Goal: Task Accomplishment & Management: Manage account settings

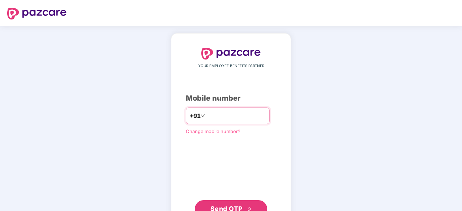
click at [248, 113] on input "number" at bounding box center [235, 116] width 59 height 12
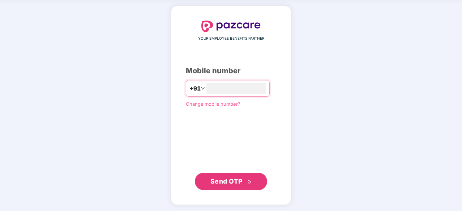
type input "**********"
click at [241, 180] on span "Send OTP" at bounding box center [226, 181] width 32 height 8
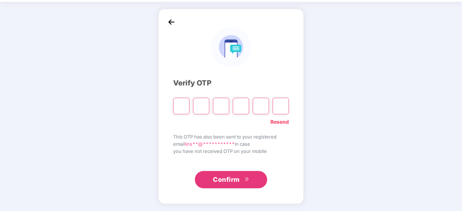
scroll to position [24, 0]
type input "*"
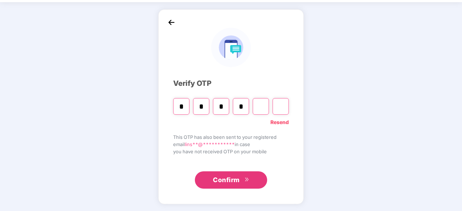
type input "*"
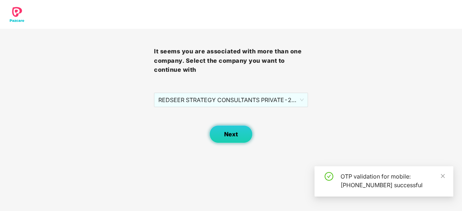
click at [224, 137] on span "Next" at bounding box center [231, 134] width 14 height 7
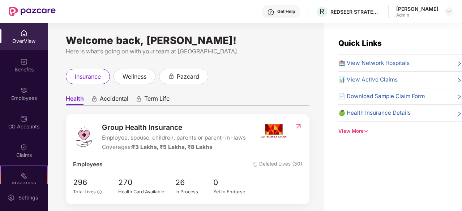
scroll to position [72, 0]
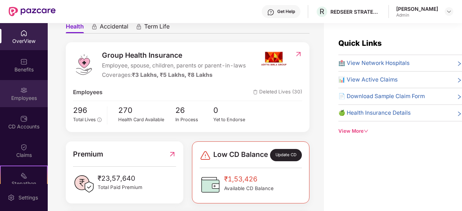
click at [21, 99] on div "Employees" at bounding box center [24, 98] width 48 height 7
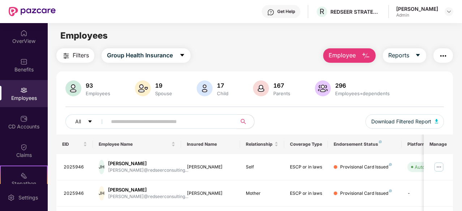
click at [197, 122] on input "text" at bounding box center [169, 121] width 116 height 11
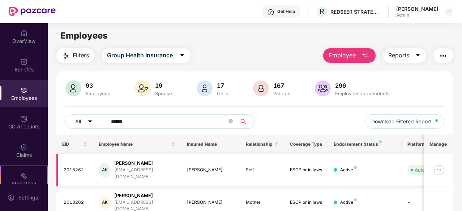
type input "******"
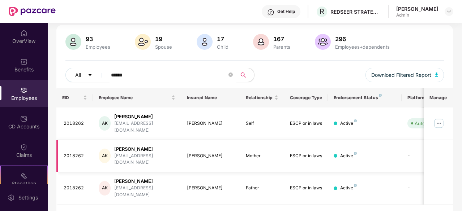
scroll to position [47, 0]
click at [213, 124] on td "[PERSON_NAME]" at bounding box center [210, 123] width 59 height 33
click at [445, 123] on img at bounding box center [439, 123] width 12 height 12
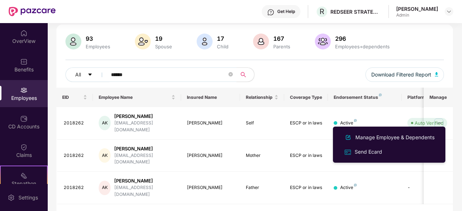
click at [387, 140] on div "Manage Employee & Dependents" at bounding box center [395, 138] width 82 height 8
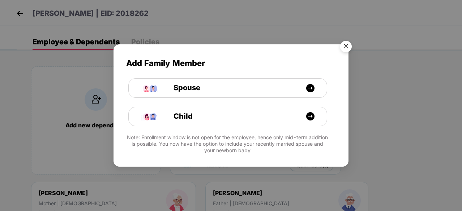
click at [349, 47] on img "Close" at bounding box center [346, 48] width 20 height 20
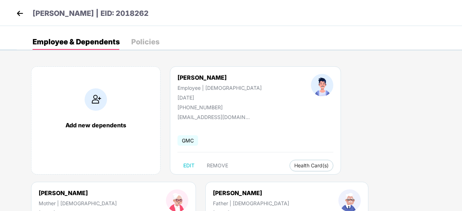
click at [147, 43] on div "Policies" at bounding box center [145, 41] width 28 height 7
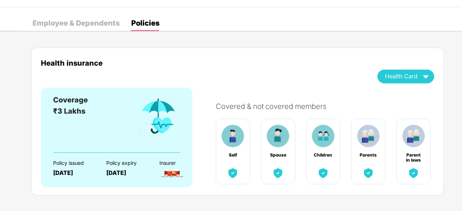
scroll to position [27, 0]
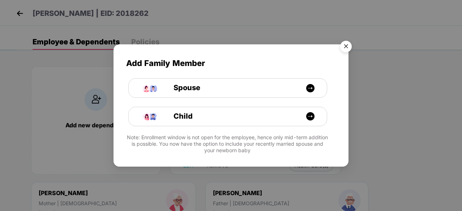
click at [347, 51] on img "Close" at bounding box center [346, 48] width 20 height 20
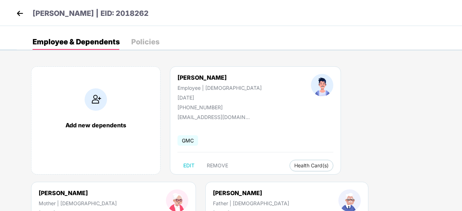
click at [159, 46] on div "Employee & Dependents Policies" at bounding box center [239, 42] width 445 height 16
click at [155, 45] on div "Policies" at bounding box center [145, 41] width 28 height 7
